Goal: Find specific page/section: Find specific page/section

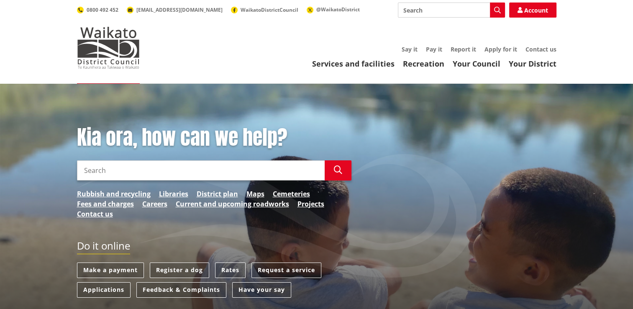
click at [144, 174] on input "Search" at bounding box center [201, 170] width 248 height 20
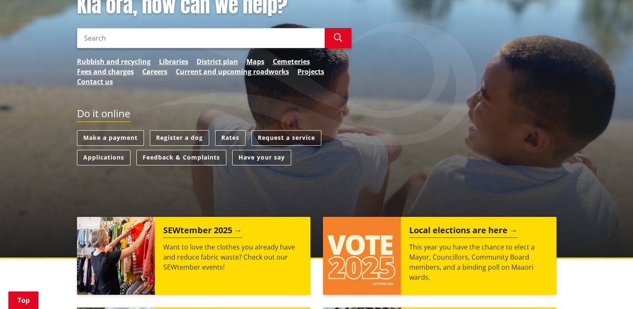
scroll to position [130, 0]
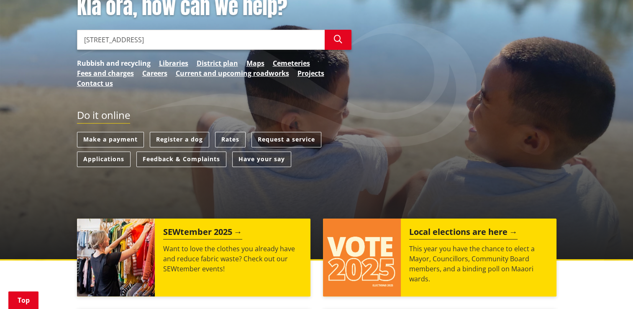
type input "15 pekapeka lane"
